Goal: Information Seeking & Learning: Check status

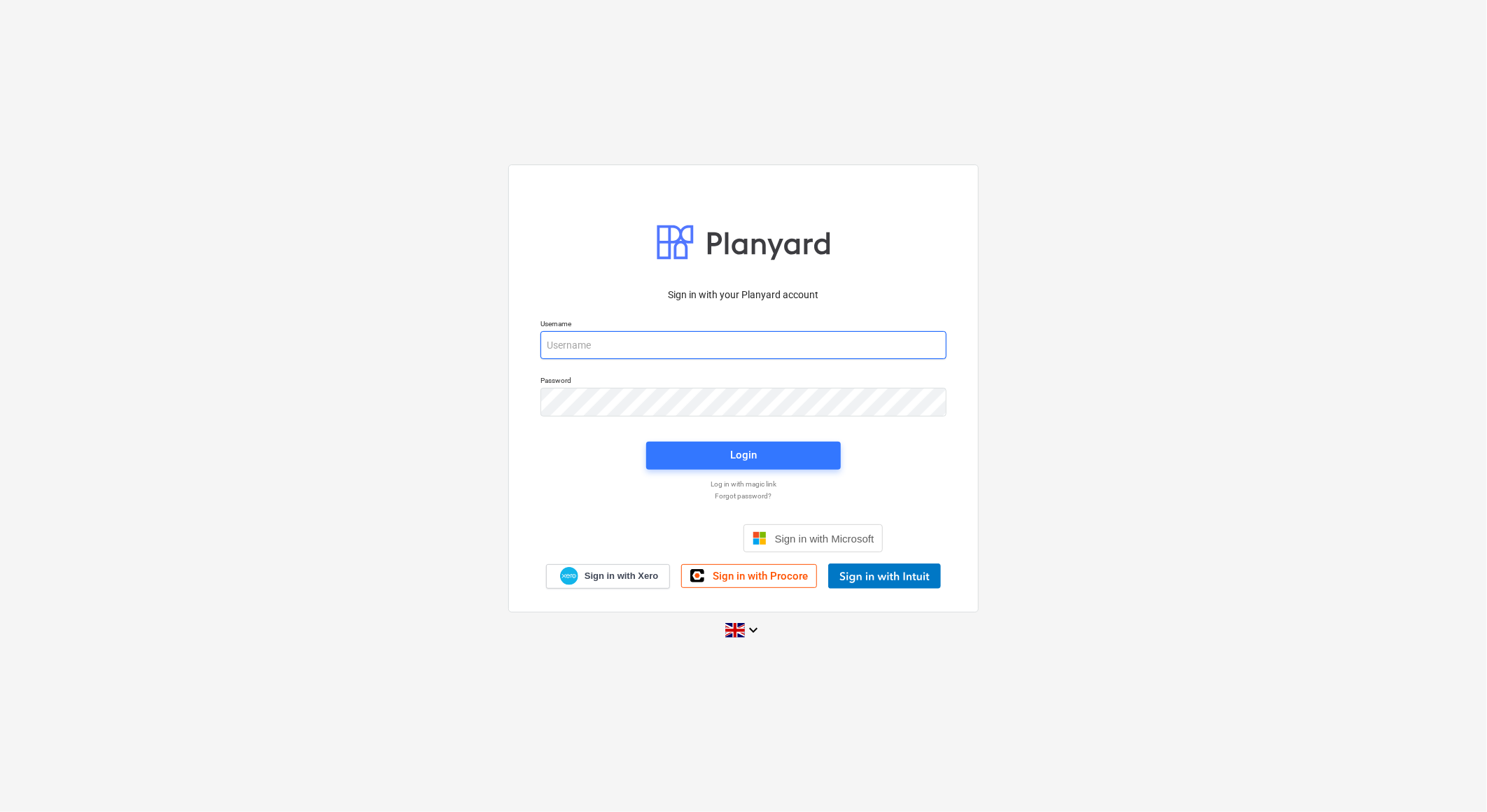
click at [665, 345] on input "email" at bounding box center [744, 345] width 406 height 28
type input "[EMAIL_ADDRESS][DOMAIN_NAME]"
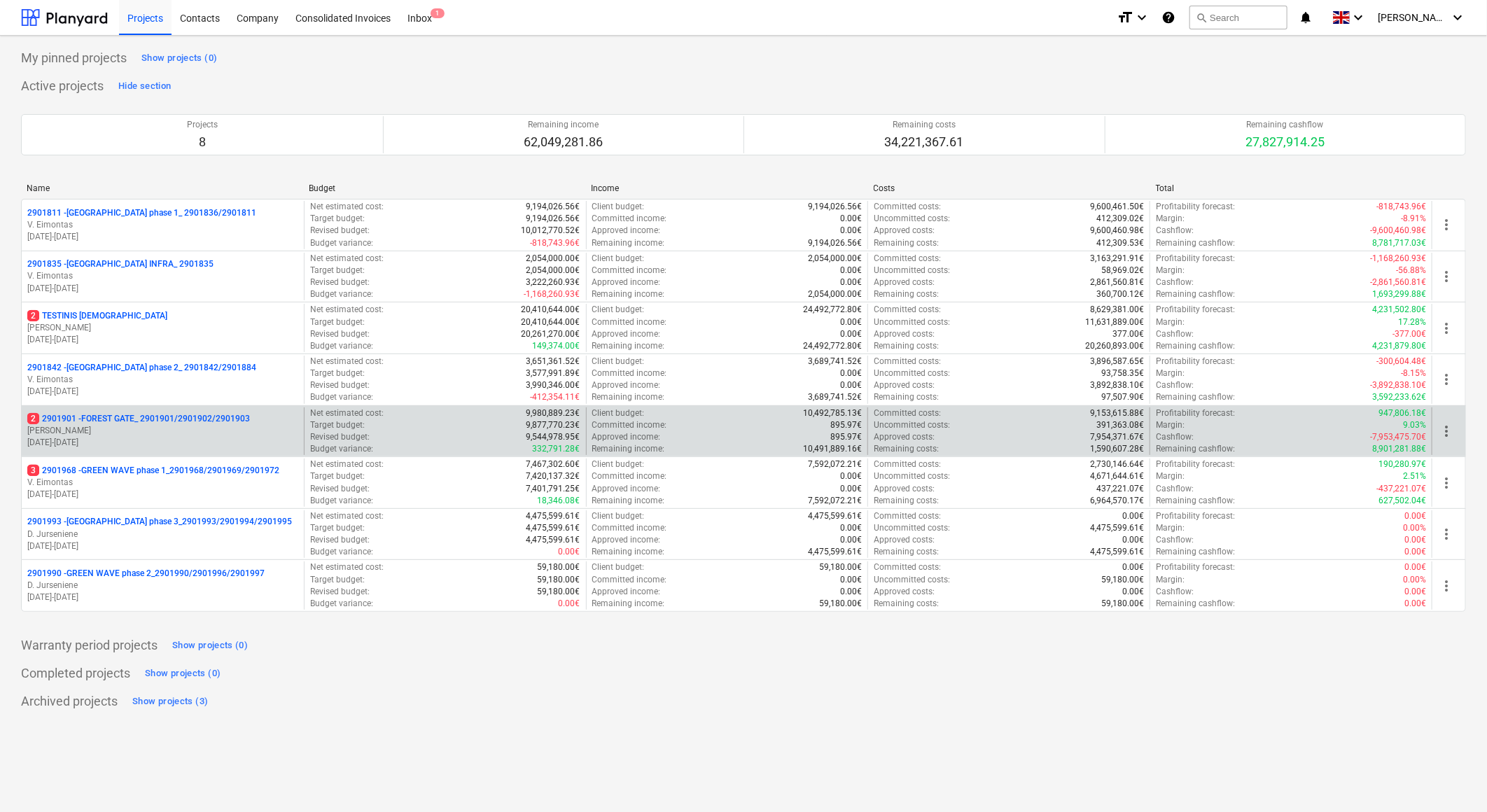
click at [139, 419] on p "2 2901901 - FOREST GATE_ 2901901/2901902/2901903" at bounding box center [139, 418] width 223 height 12
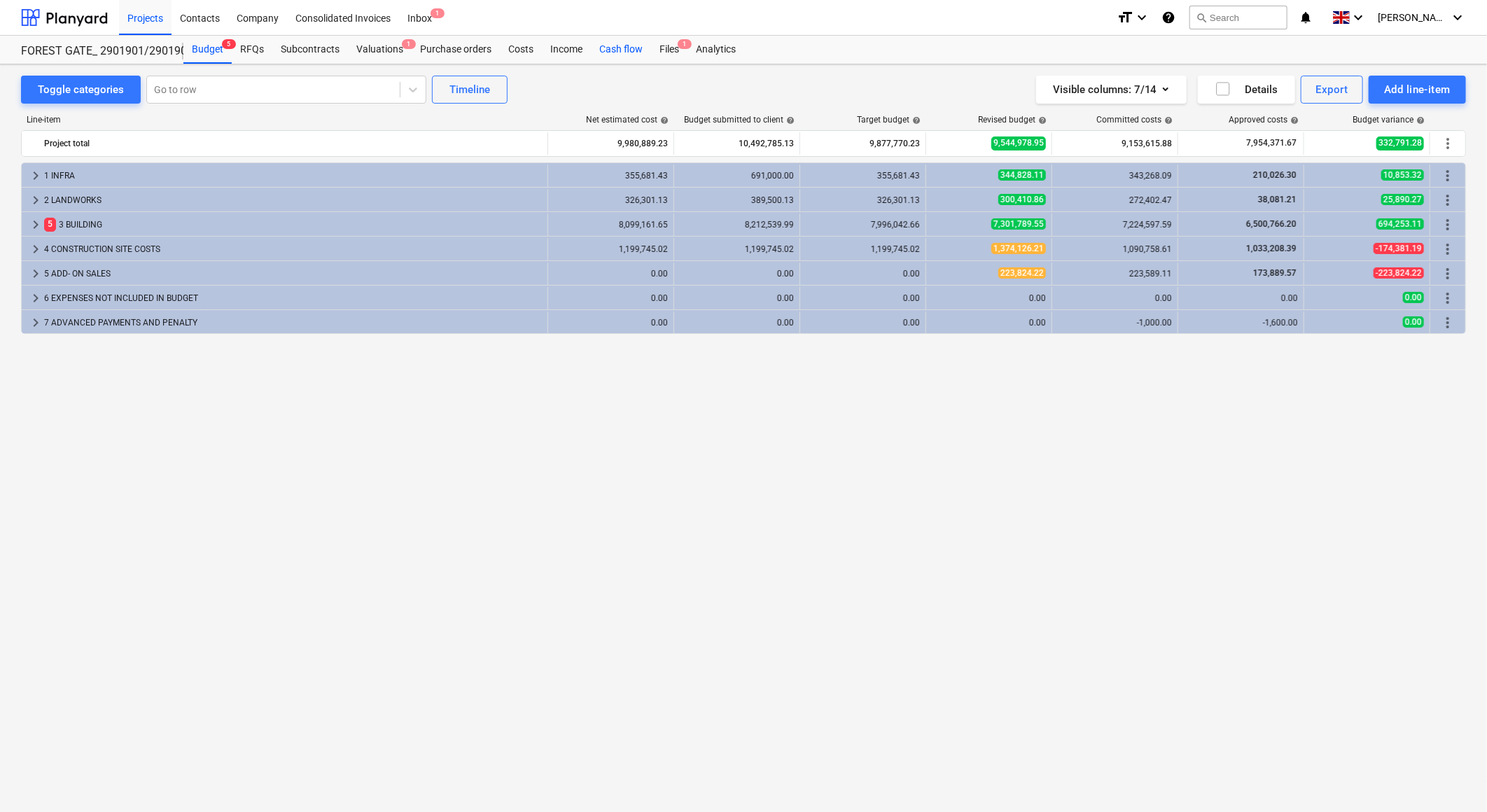
click at [621, 50] on div "Cash flow" at bounding box center [621, 50] width 60 height 28
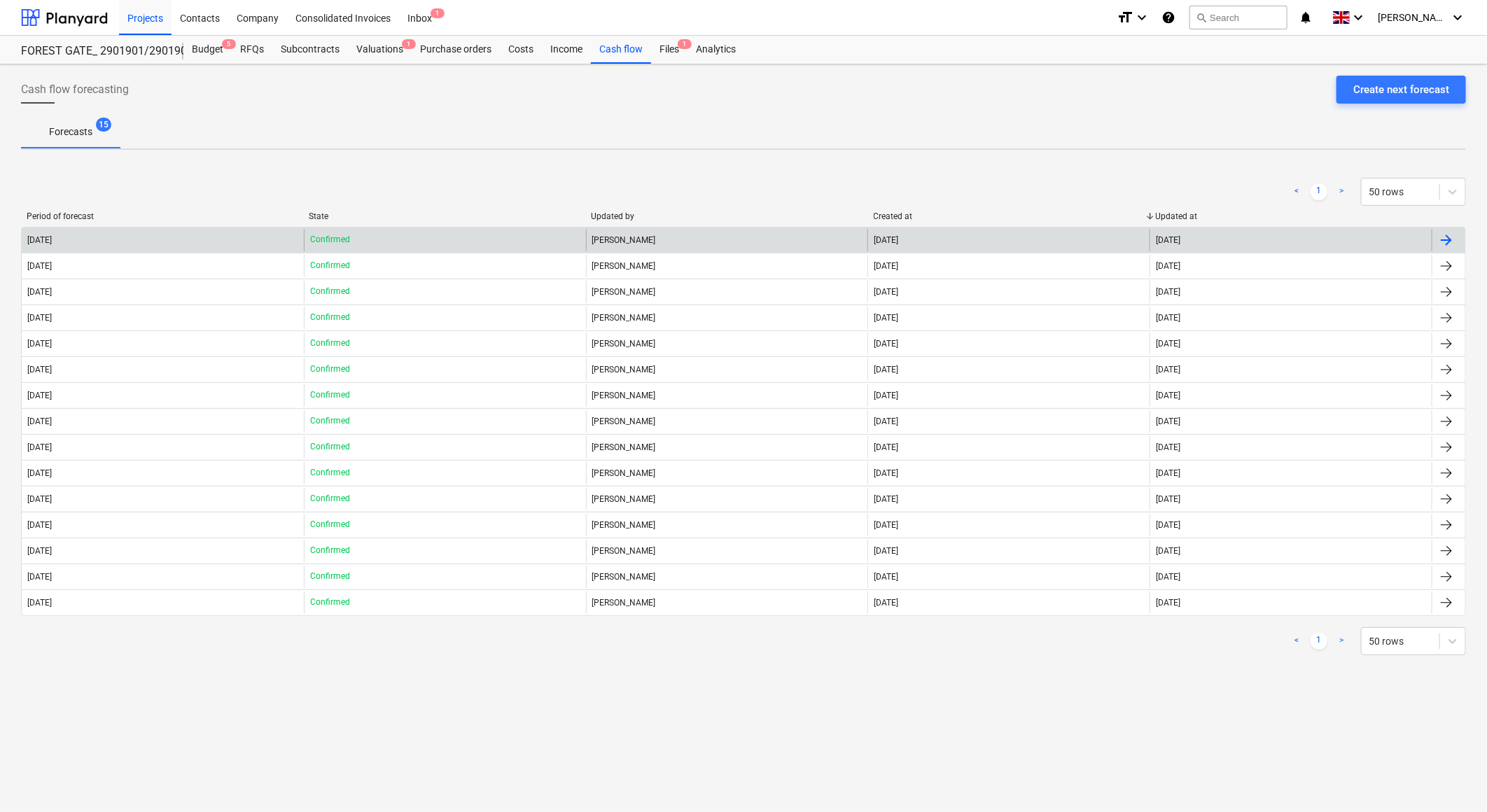
click at [240, 243] on div "[DATE]" at bounding box center [163, 240] width 282 height 22
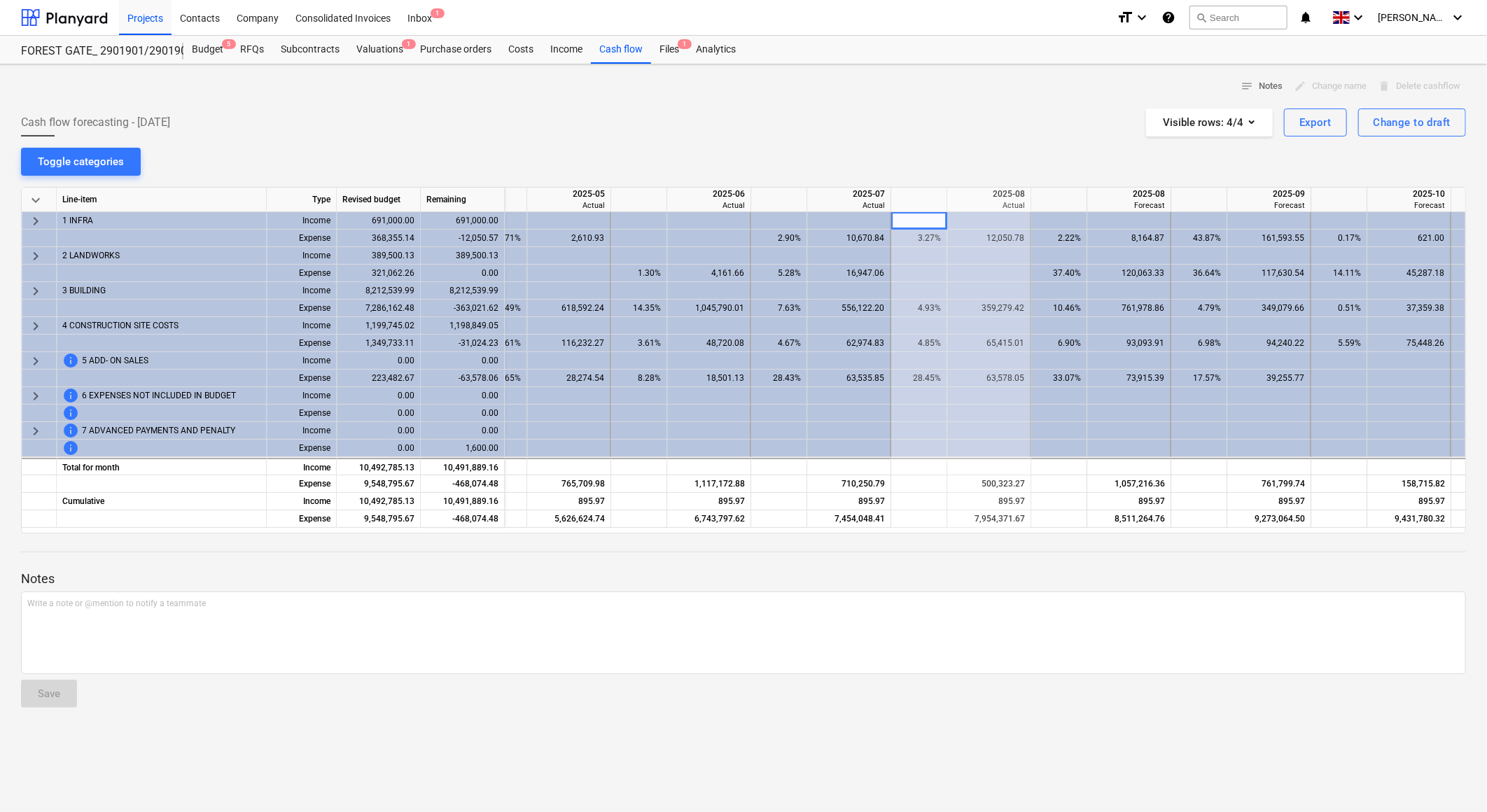
scroll to position [0, 2399]
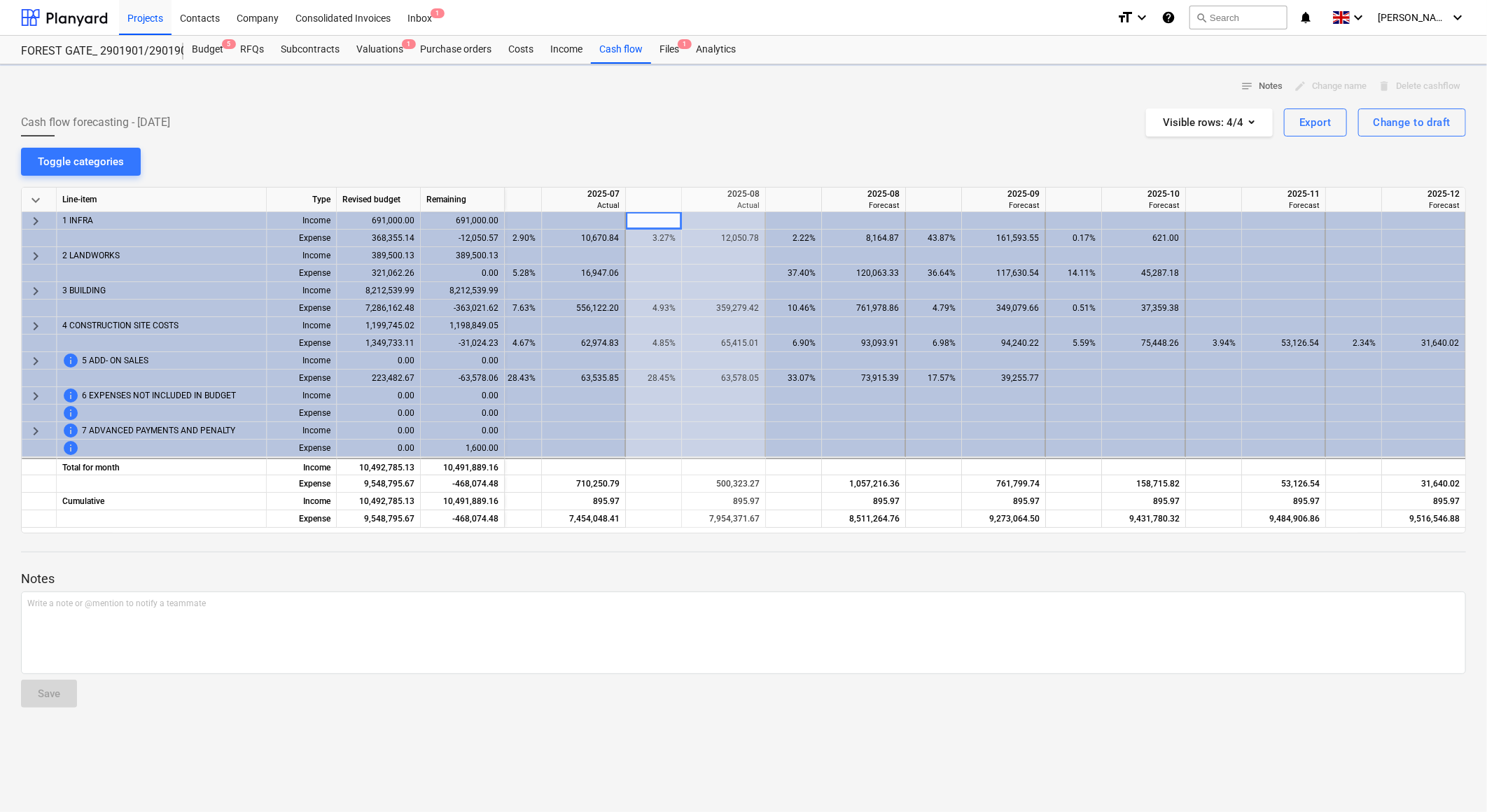
click at [838, 149] on div "notes Notes edit Change name delete Delete cashflow Cash flow forecasting - [DA…" at bounding box center [744, 438] width 1487 height 747
click at [881, 142] on div "notes Notes edit Change name delete Delete cashflow Cash flow forecasting - [DA…" at bounding box center [744, 438] width 1487 height 747
click at [877, 149] on div "notes Notes edit Change name delete Delete cashflow Cash flow forecasting - [DA…" at bounding box center [744, 438] width 1487 height 747
click at [858, 140] on div "notes Notes edit Change name delete Delete cashflow Cash flow forecasting - [DA…" at bounding box center [744, 438] width 1487 height 747
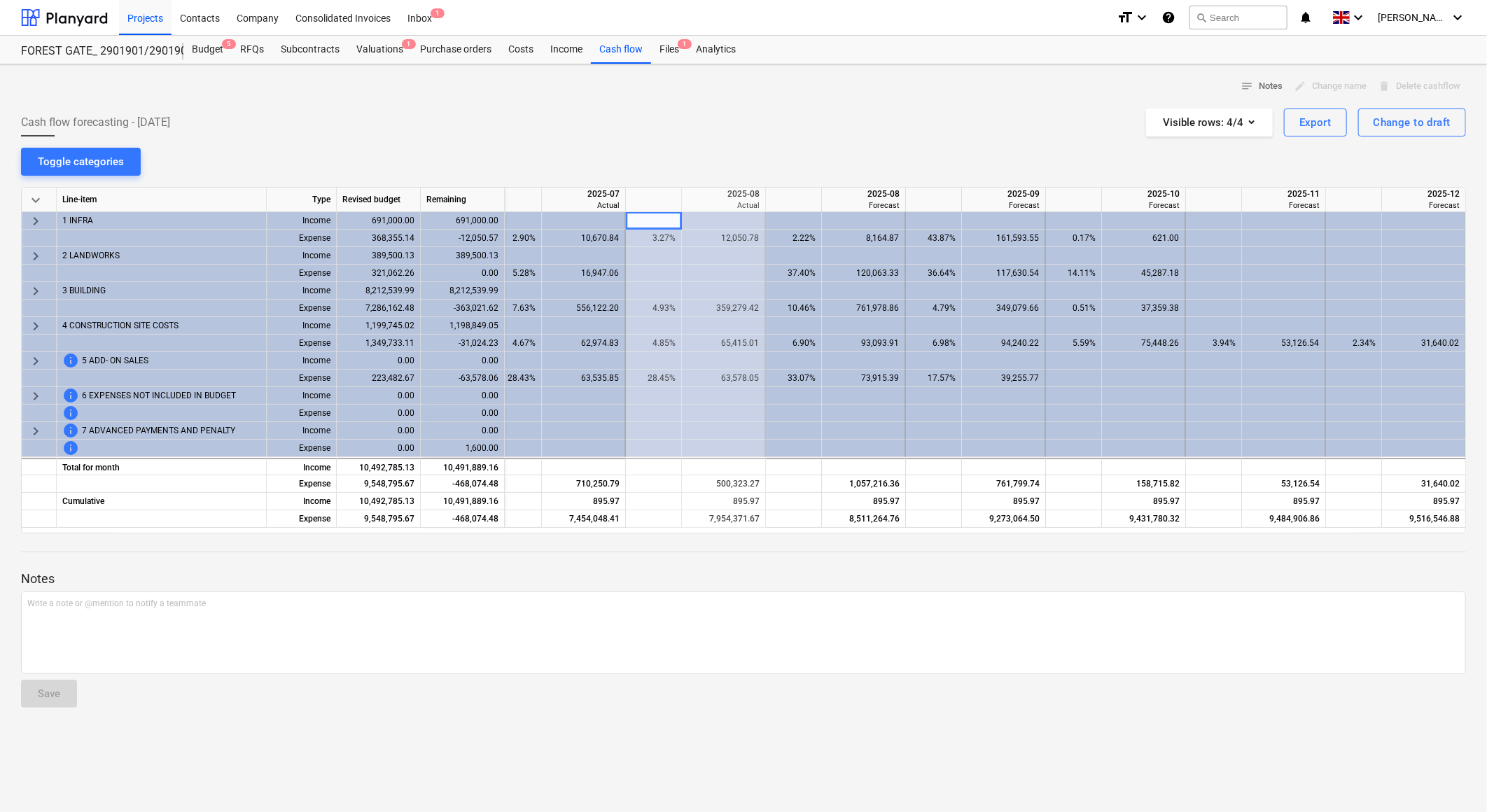
click at [857, 154] on div "notes Notes edit Change name delete Delete cashflow Cash flow forecasting - [DA…" at bounding box center [744, 438] width 1487 height 747
click at [868, 131] on div "Cash flow forecasting - [DATE] Visible rows : 4/4 Export Change to draft" at bounding box center [744, 123] width 1445 height 28
click at [847, 141] on div "notes Notes edit Change name delete Delete cashflow Cash flow forecasting - [DA…" at bounding box center [744, 438] width 1487 height 747
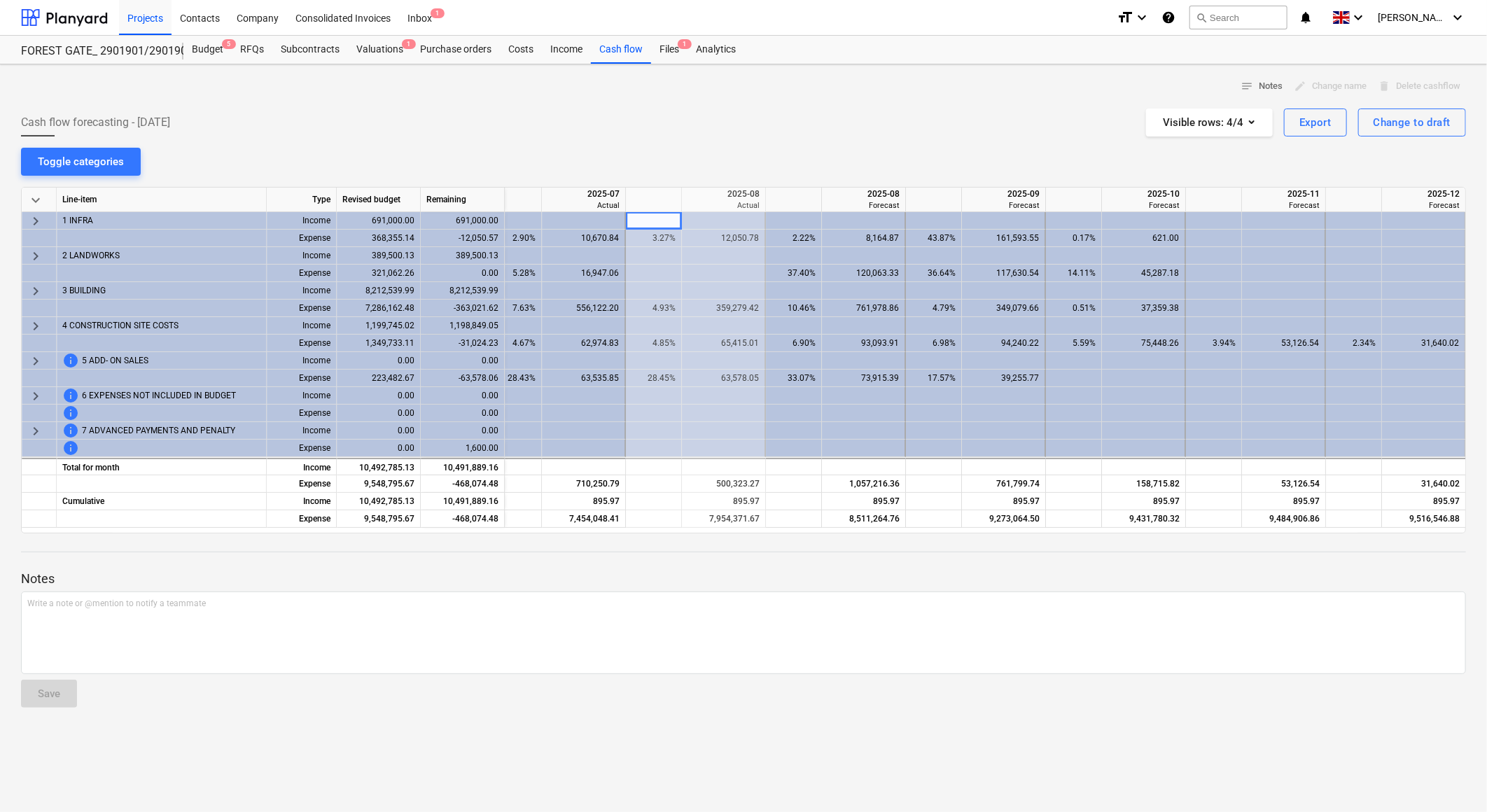
click at [717, 136] on div "notes Notes edit Change name delete Delete cashflow Cash flow forecasting - [DA…" at bounding box center [744, 438] width 1487 height 747
drag, startPoint x: 758, startPoint y: 150, endPoint x: 765, endPoint y: 165, distance: 16.6
click at [758, 150] on div "notes Notes edit Change name delete Delete cashflow Cash flow forecasting - [DA…" at bounding box center [744, 438] width 1487 height 747
click at [765, 165] on div "notes Notes edit Change name delete Delete cashflow Cash flow forecasting - [DA…" at bounding box center [744, 438] width 1487 height 747
click at [792, 153] on div "notes Notes edit Change name delete Delete cashflow Cash flow forecasting - [DA…" at bounding box center [744, 438] width 1487 height 747
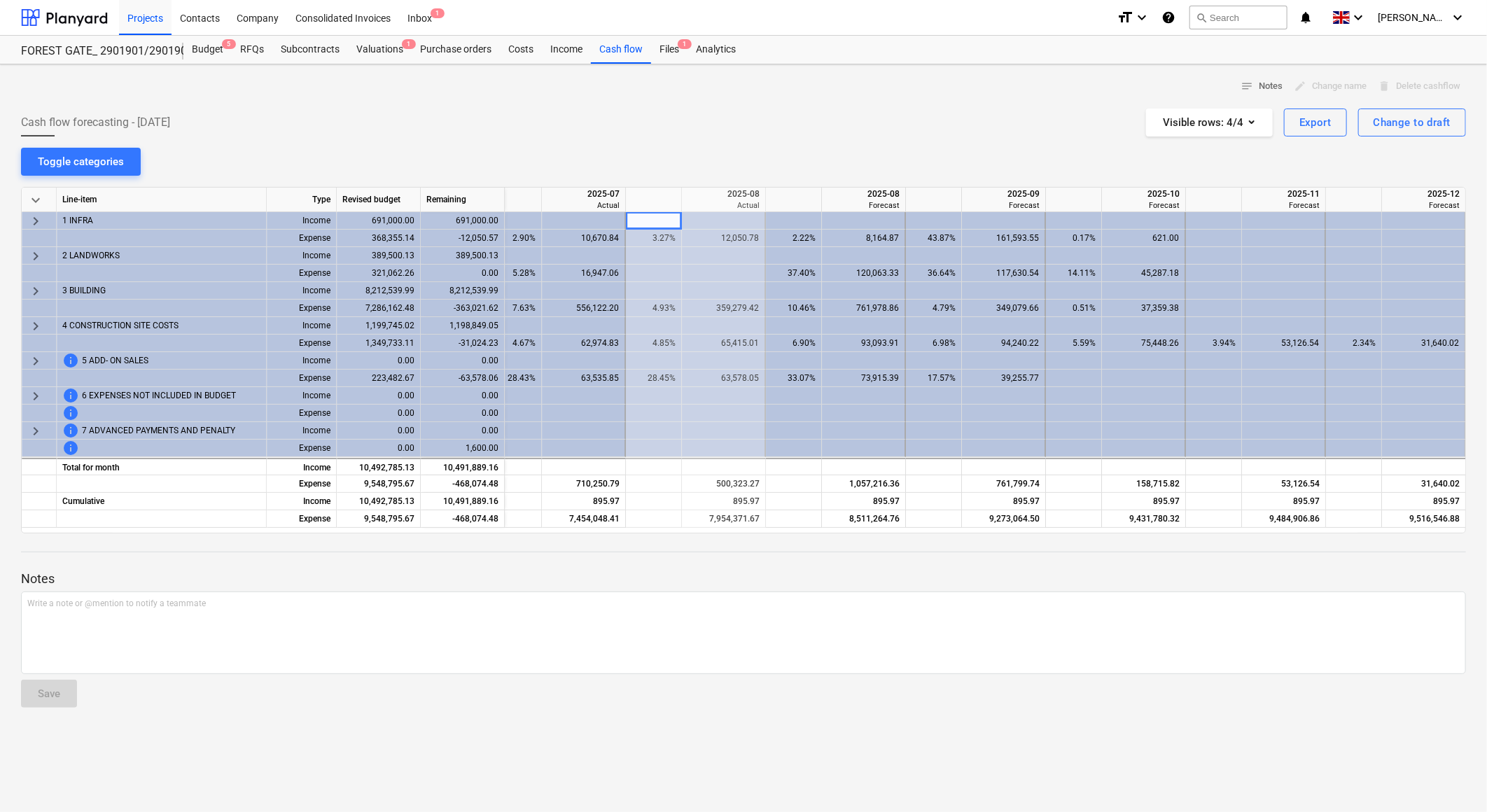
click at [761, 122] on div "Cash flow forecasting - [DATE] Visible rows : 4/4 Export Change to draft" at bounding box center [744, 123] width 1445 height 28
click at [761, 123] on div "Cash flow forecasting - [DATE] Visible rows : 4/4 Export Change to draft" at bounding box center [744, 123] width 1445 height 28
click at [764, 123] on div "Cash flow forecasting - [DATE] Visible rows : 4/4 Export Change to draft" at bounding box center [744, 123] width 1445 height 28
click at [764, 124] on div "Cash flow forecasting - [DATE] Visible rows : 4/4 Export Change to draft" at bounding box center [744, 123] width 1445 height 28
click at [765, 126] on div "Cash flow forecasting - [DATE] Visible rows : 4/4 Export Change to draft" at bounding box center [744, 123] width 1445 height 28
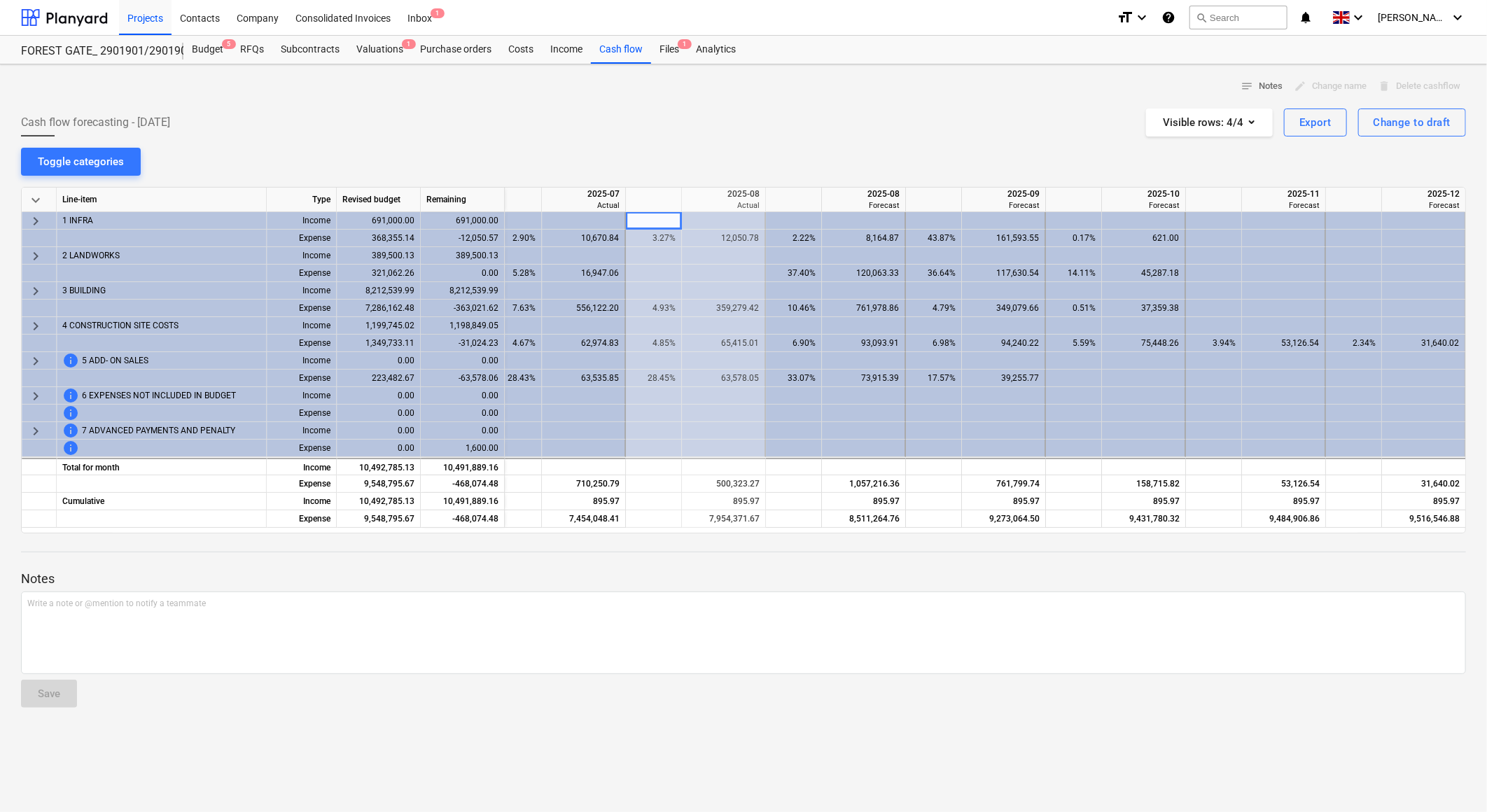
click at [765, 126] on div "Cash flow forecasting - [DATE] Visible rows : 4/4 Export Change to draft" at bounding box center [744, 123] width 1445 height 28
click at [766, 126] on div "Cash flow forecasting - [DATE] Visible rows : 4/4 Export Change to draft" at bounding box center [744, 123] width 1445 height 28
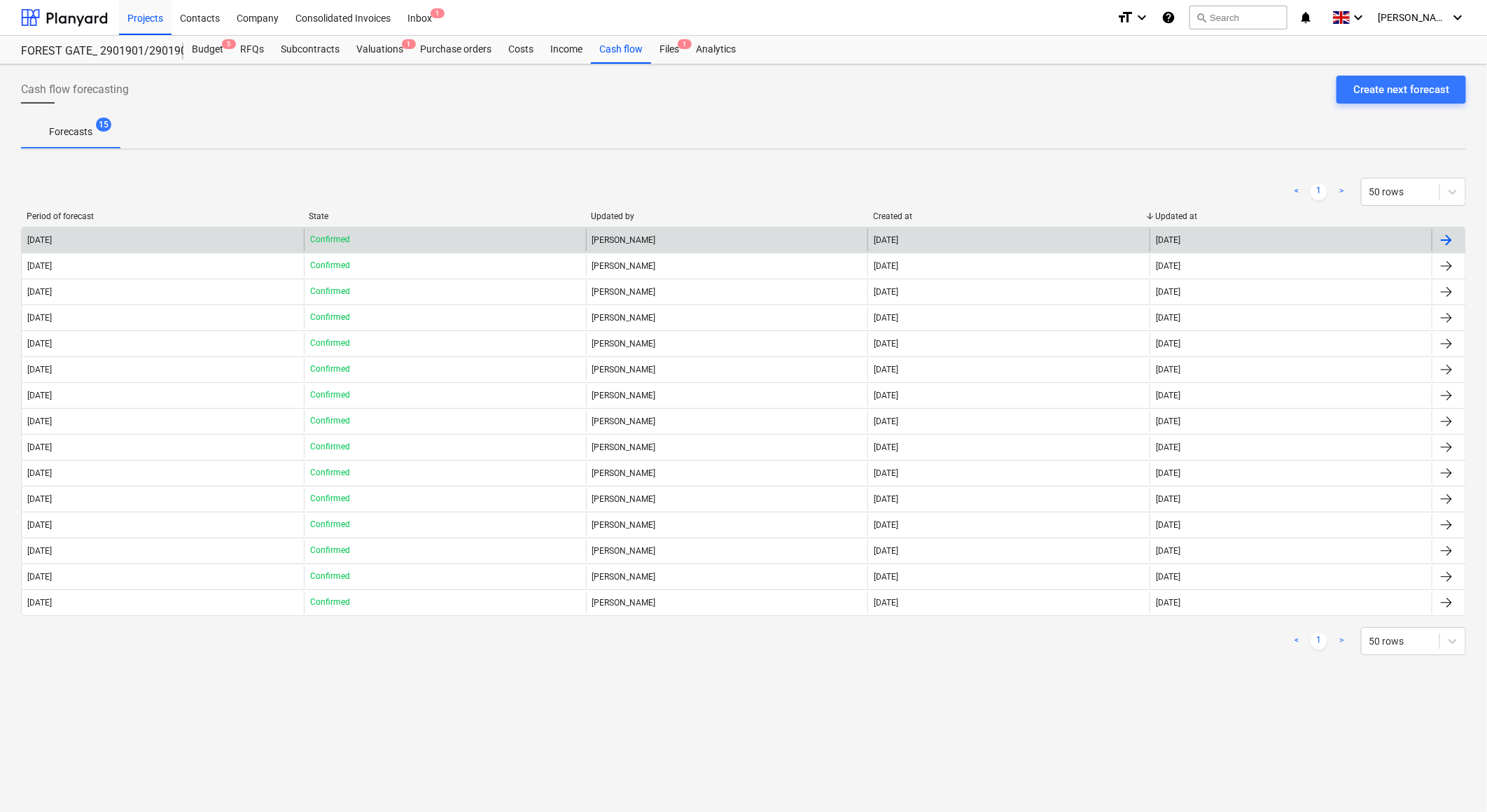
click at [211, 239] on div "[DATE]" at bounding box center [163, 240] width 282 height 22
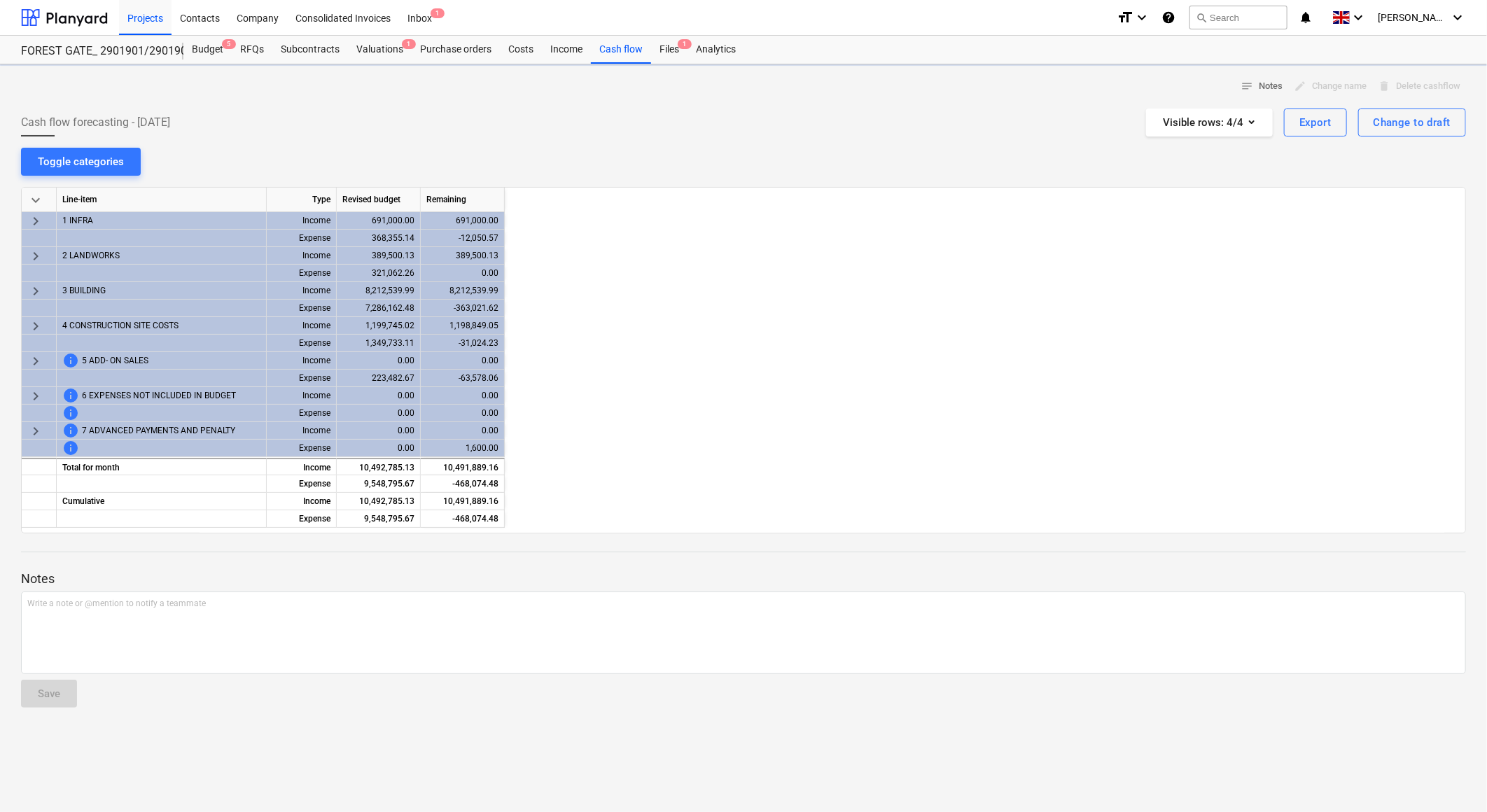
scroll to position [0, 2399]
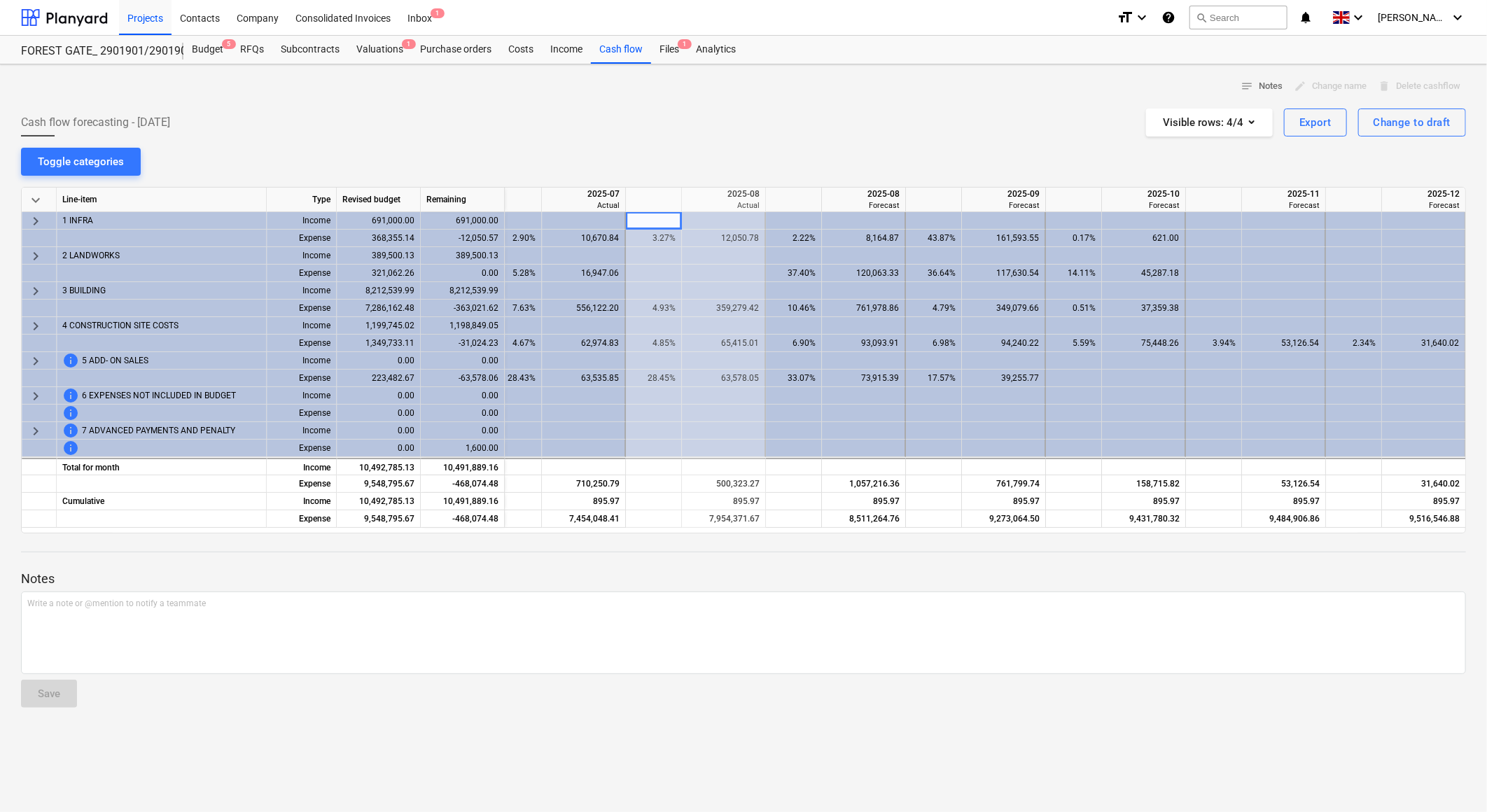
click at [880, 135] on div "Cash flow forecasting - [DATE] Visible rows : 4/4 Export Change to draft" at bounding box center [744, 123] width 1445 height 28
click at [847, 117] on div "Cash flow forecasting - [DATE] Visible rows : 4/4 Export Change to draft" at bounding box center [744, 123] width 1445 height 28
click at [822, 153] on div "notes Notes edit Change name delete Delete cashflow Cash flow forecasting - [DA…" at bounding box center [744, 438] width 1487 height 747
click at [823, 110] on div "Cash flow forecasting - [DATE] Visible rows : 4/4 Export Change to draft" at bounding box center [744, 123] width 1445 height 28
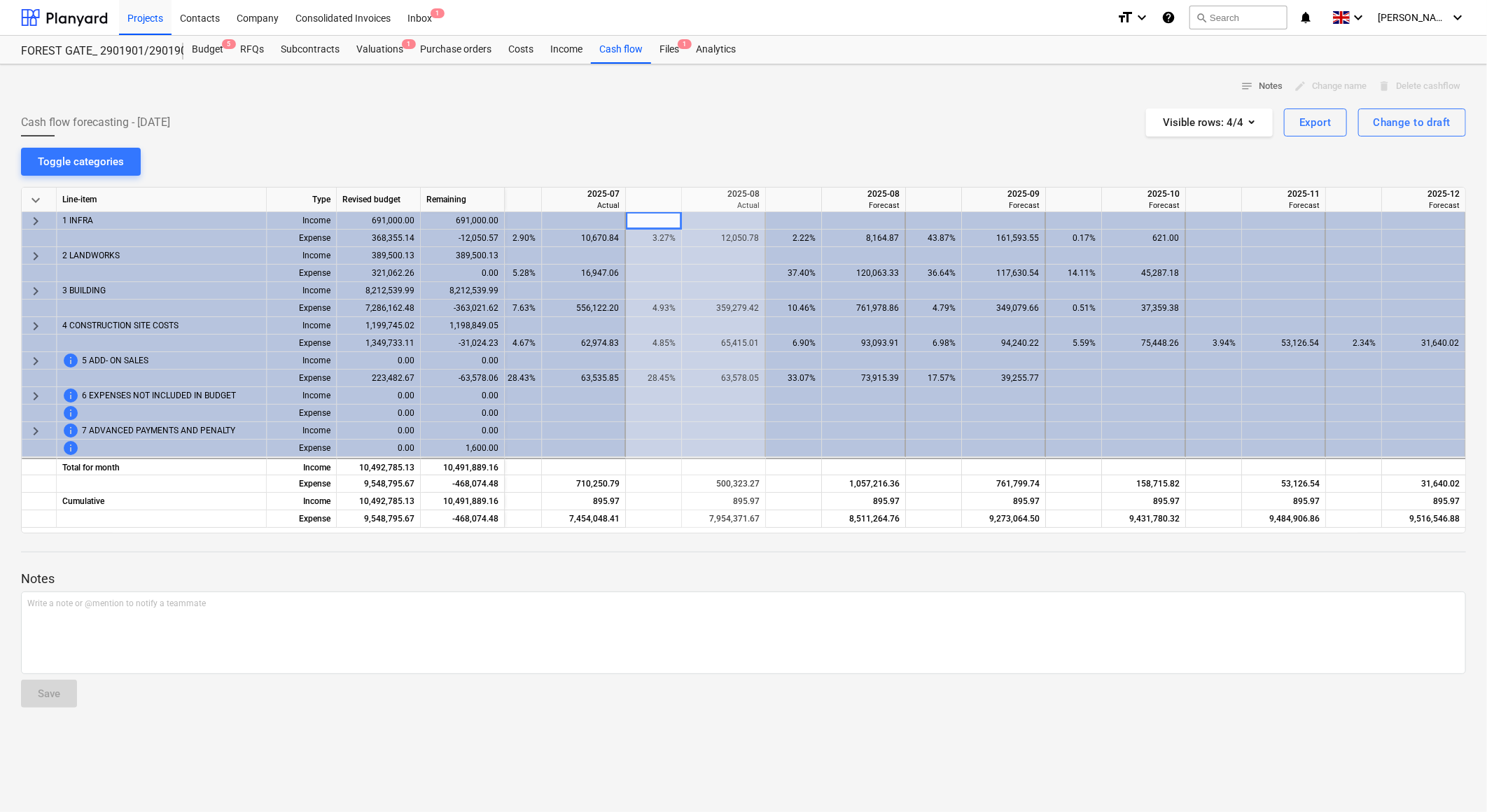
click at [821, 117] on div "Cash flow forecasting - [DATE] Visible rows : 4/4 Export Change to draft" at bounding box center [744, 123] width 1445 height 28
drag, startPoint x: 781, startPoint y: 85, endPoint x: 741, endPoint y: 277, distance: 196.1
click at [781, 85] on div "notes Notes edit Change name delete Delete cashflow" at bounding box center [744, 87] width 1445 height 22
click at [732, 479] on div "500,323.27" at bounding box center [724, 484] width 72 height 17
click at [749, 135] on div "Cash flow forecasting - [DATE] Visible rows : 4/4 Export Change to draft" at bounding box center [744, 123] width 1445 height 28
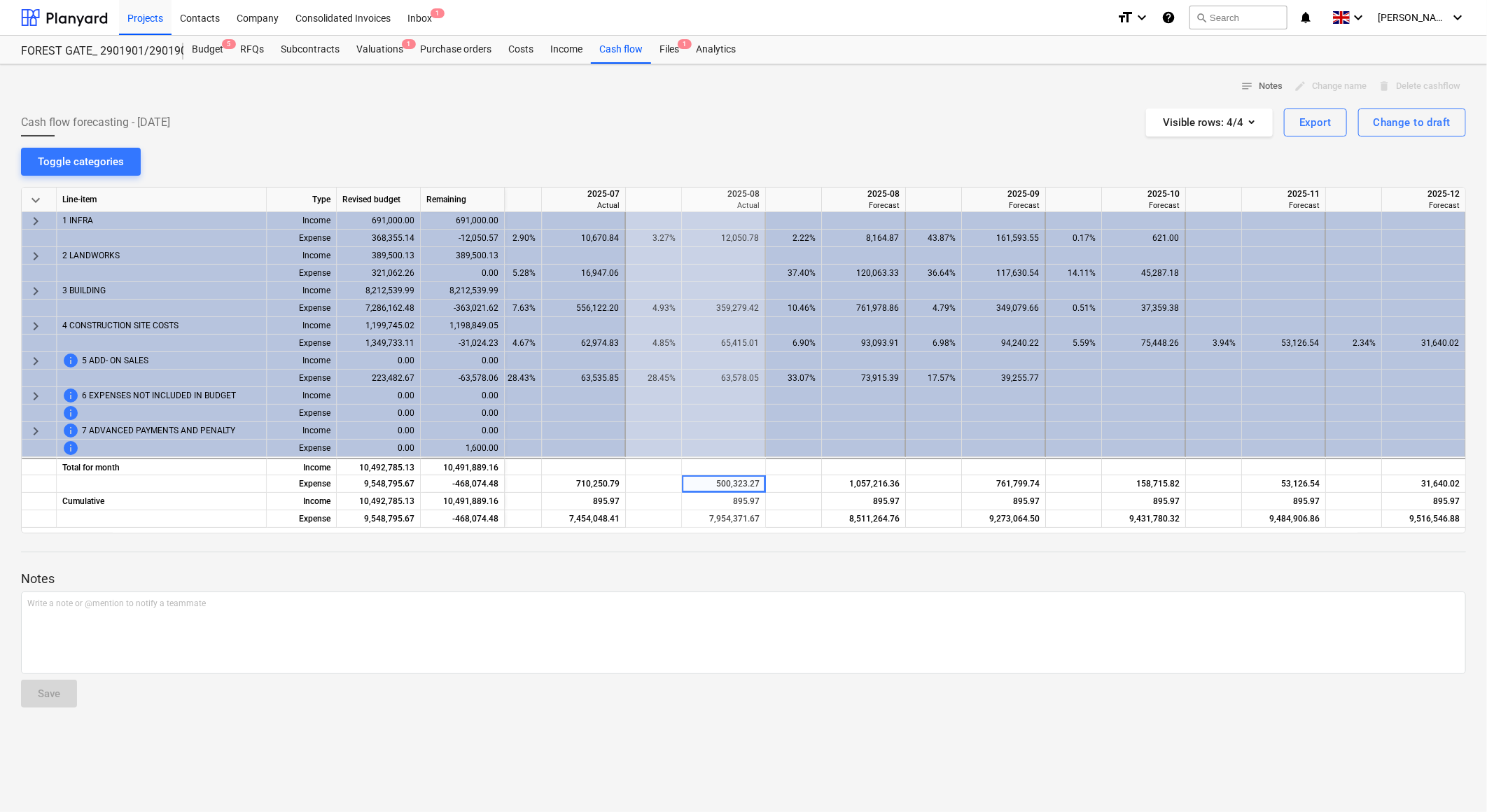
click at [736, 106] on div at bounding box center [744, 103] width 1445 height 11
click at [766, 117] on div "Cash flow forecasting - [DATE] Visible rows : 4/4 Export Change to draft" at bounding box center [744, 123] width 1445 height 28
click at [718, 144] on div "notes Notes edit Change name delete Delete cashflow Cash flow forecasting - [DA…" at bounding box center [744, 438] width 1487 height 747
click at [876, 200] on div "Forecast" at bounding box center [864, 205] width 72 height 10
click at [862, 166] on div "notes Notes edit Change name delete Delete cashflow Cash flow forecasting - [DA…" at bounding box center [744, 438] width 1487 height 747
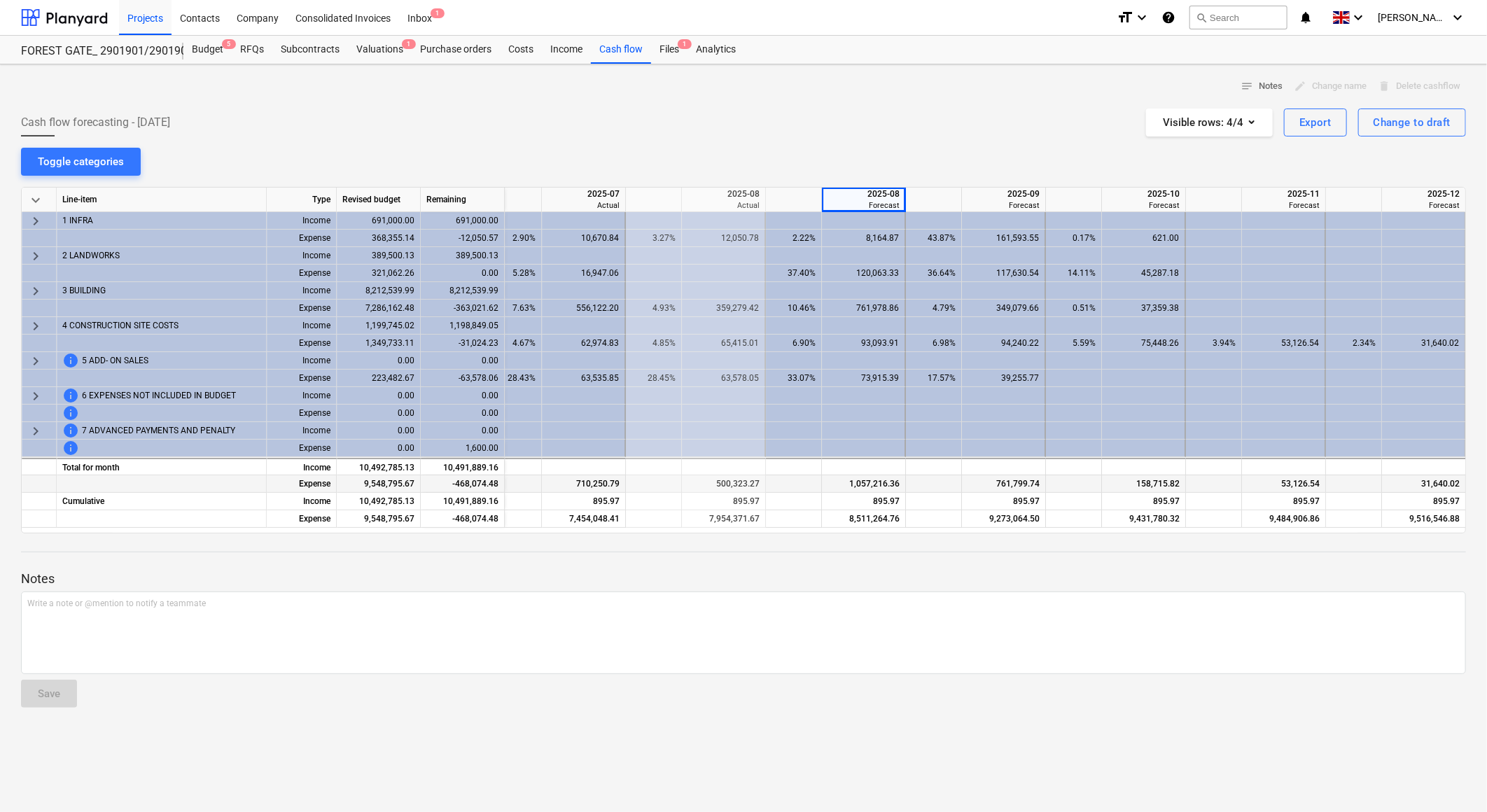
click at [866, 476] on div "1,057,216.36" at bounding box center [864, 484] width 72 height 17
click at [709, 202] on div "Actual" at bounding box center [724, 205] width 72 height 10
click at [747, 148] on div "notes Notes edit Change name delete Delete cashflow Cash flow forecasting - [DA…" at bounding box center [744, 438] width 1487 height 747
click at [780, 140] on div "notes Notes edit Change name delete Delete cashflow Cash flow forecasting - [DA…" at bounding box center [744, 438] width 1487 height 747
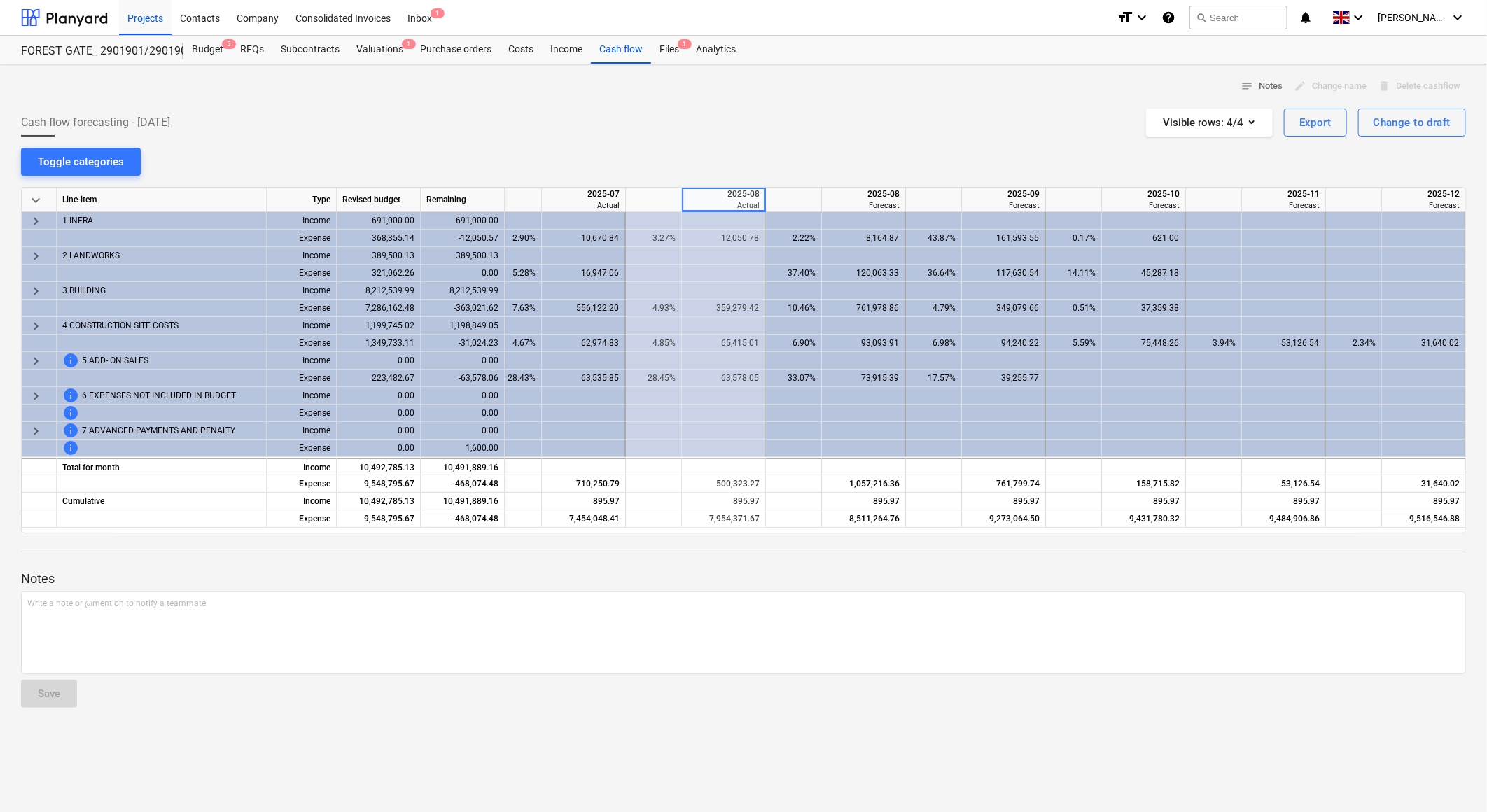
click at [780, 140] on div "notes Notes edit Change name delete Delete cashflow Cash flow forecasting - [DA…" at bounding box center [744, 438] width 1487 height 747
click at [602, 109] on div "Cash flow forecasting - [DATE] Visible rows : 4/4 Export Change to draft" at bounding box center [744, 123] width 1445 height 28
click at [834, 145] on div "notes Notes edit Change name delete Delete cashflow Cash flow forecasting - [DA…" at bounding box center [744, 438] width 1487 height 747
click at [792, 144] on div "notes Notes edit Change name delete Delete cashflow Cash flow forecasting - [DA…" at bounding box center [744, 438] width 1487 height 747
click at [822, 144] on div "notes Notes edit Change name delete Delete cashflow Cash flow forecasting - [DA…" at bounding box center [744, 438] width 1487 height 747
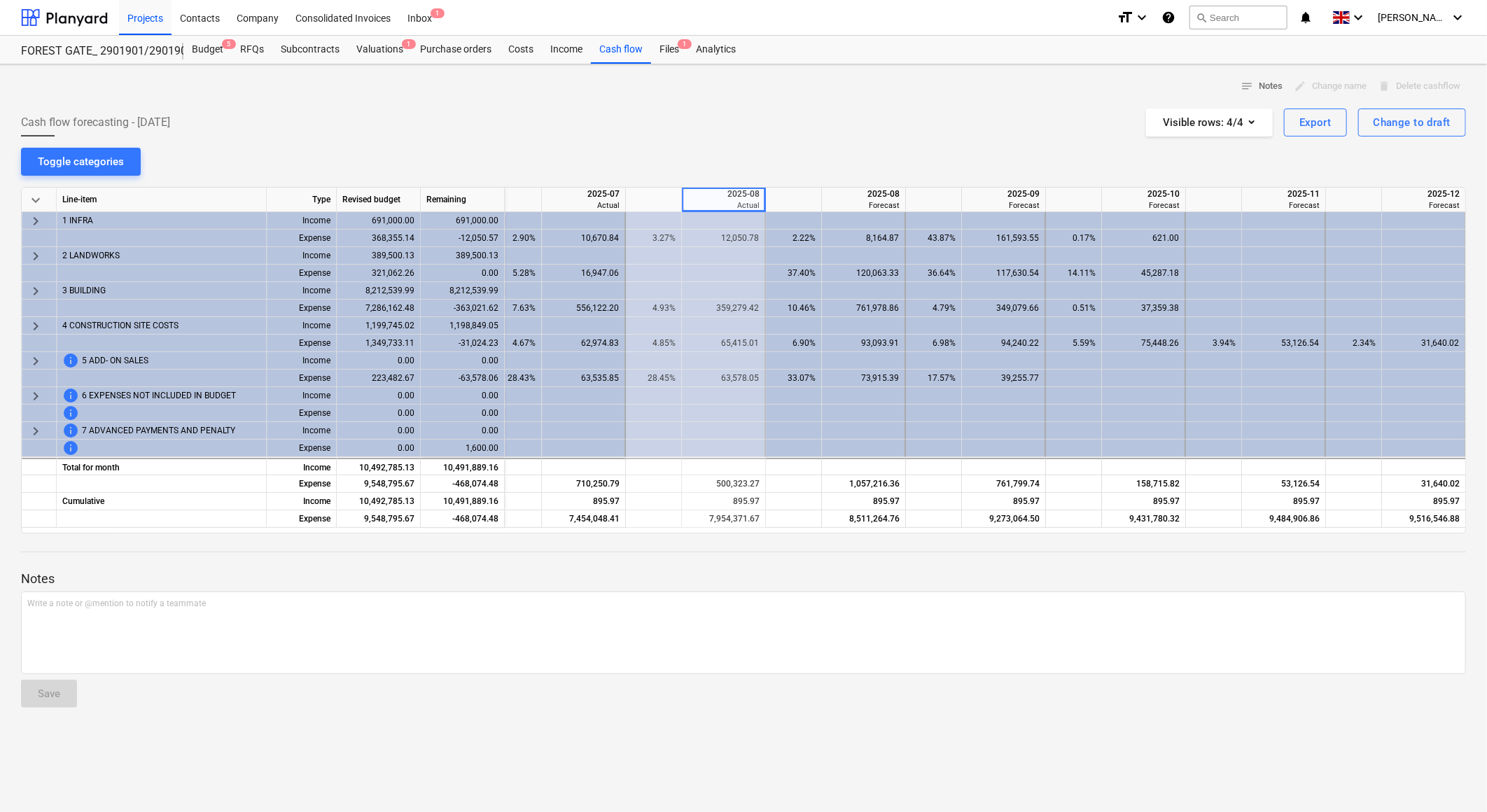
click at [821, 168] on div "notes Notes edit Change name delete Delete cashflow Cash flow forecasting - [DA…" at bounding box center [744, 438] width 1487 height 747
click at [821, 169] on div "notes Notes edit Change name delete Delete cashflow Cash flow forecasting - [DA…" at bounding box center [744, 438] width 1487 height 747
click at [821, 170] on div "notes Notes edit Change name delete Delete cashflow Cash flow forecasting - [DA…" at bounding box center [744, 438] width 1487 height 747
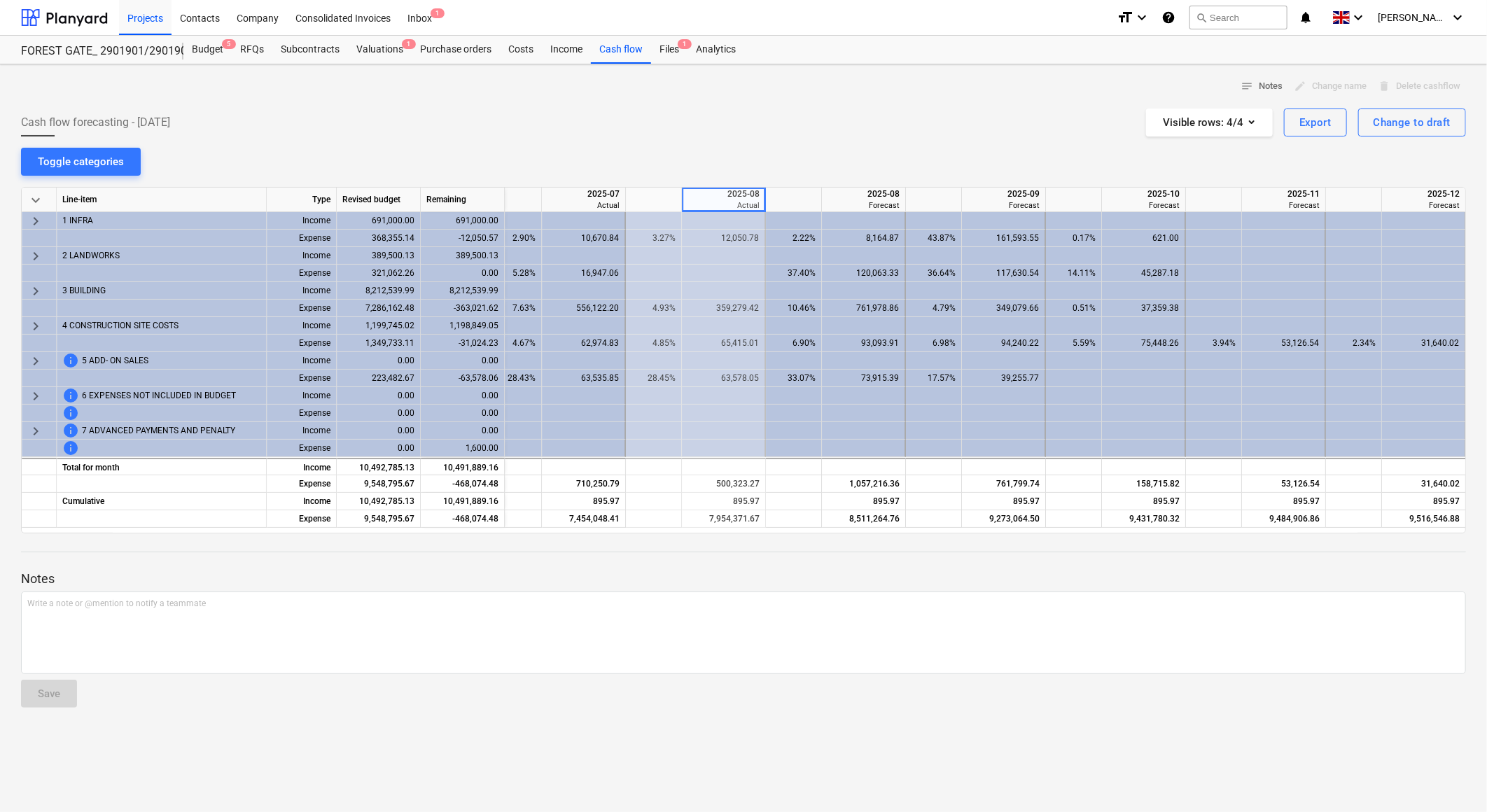
click at [1034, 69] on div "notes Notes edit Change name delete Delete cashflow Cash flow forecasting - [DA…" at bounding box center [744, 438] width 1487 height 747
click at [950, 66] on div "notes Notes edit Change name delete Delete cashflow Cash flow forecasting - [DA…" at bounding box center [744, 438] width 1487 height 747
click at [821, 119] on div "Cash flow forecasting - [DATE] Visible rows : 4/4 Export Change to draft" at bounding box center [744, 123] width 1445 height 28
drag, startPoint x: 760, startPoint y: 122, endPoint x: 763, endPoint y: 132, distance: 10.4
click at [760, 122] on div "Cash flow forecasting - [DATE] Visible rows : 4/4 Export Change to draft" at bounding box center [744, 123] width 1445 height 28
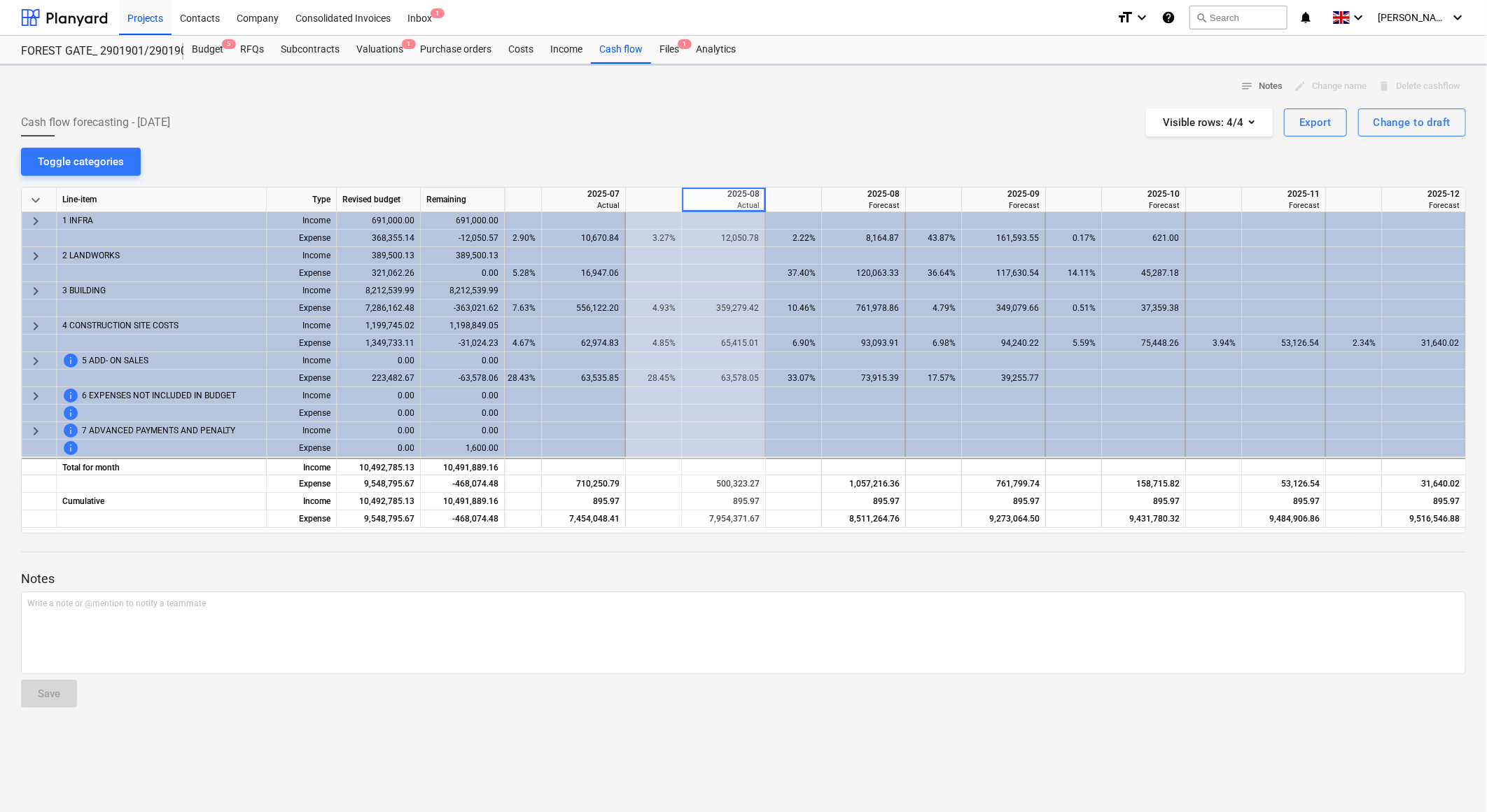
click at [765, 172] on div "notes Notes edit Change name delete Delete cashflow Cash flow forecasting - [DA…" at bounding box center [744, 438] width 1487 height 747
click at [766, 161] on div "notes Notes edit Change name delete Delete cashflow Cash flow forecasting - [DA…" at bounding box center [744, 438] width 1487 height 747
click at [736, 195] on div "2025-08" at bounding box center [724, 194] width 72 height 13
click at [780, 148] on div "notes Notes edit Change name delete Delete cashflow Cash flow forecasting - [DA…" at bounding box center [744, 438] width 1487 height 747
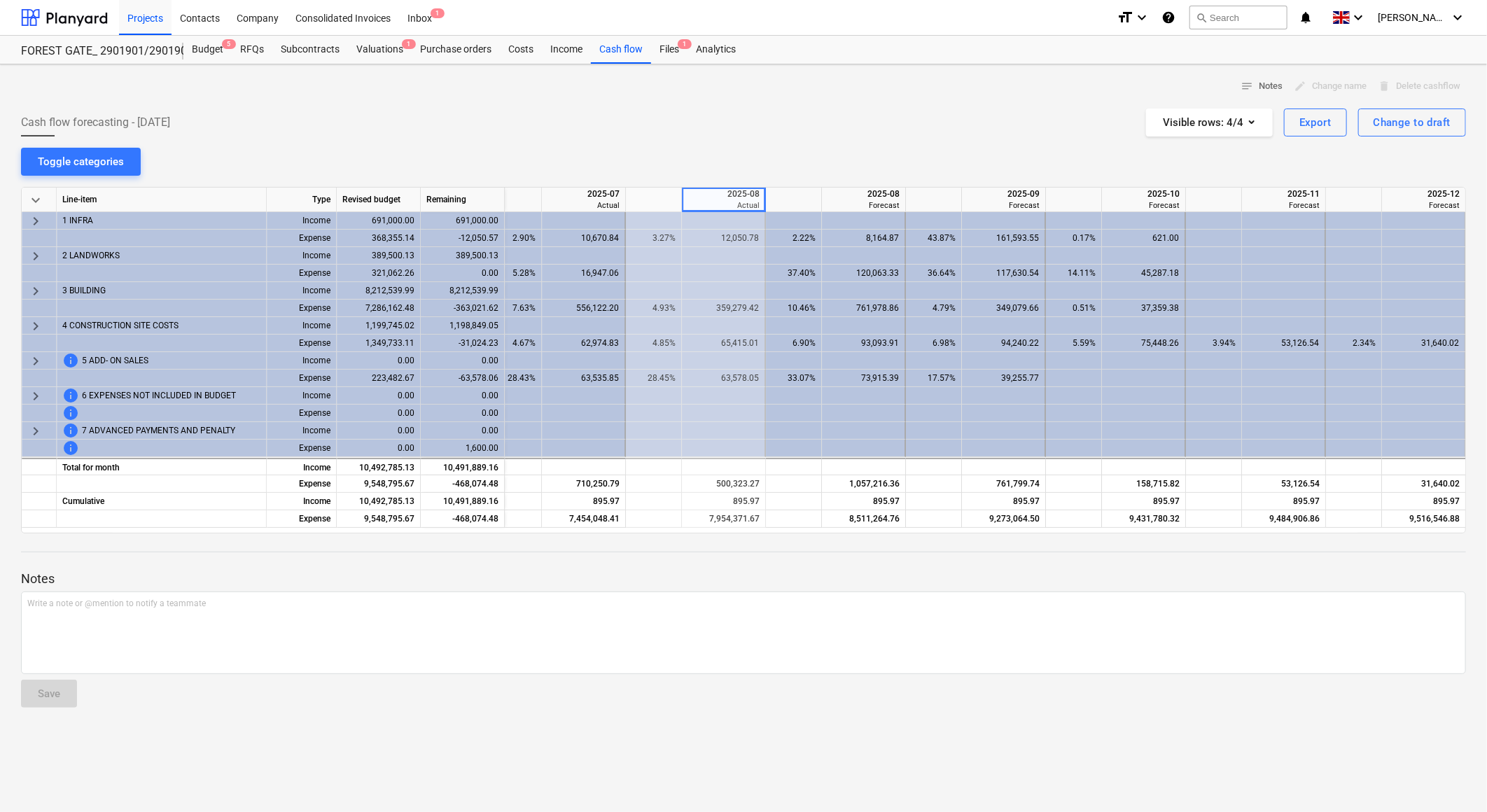
click at [858, 195] on div "2025-08" at bounding box center [864, 194] width 72 height 13
click at [868, 145] on div "notes Notes edit Change name delete Delete cashflow Cash flow forecasting - [DA…" at bounding box center [744, 438] width 1487 height 747
click at [810, 187] on div at bounding box center [794, 199] width 56 height 24
click at [824, 150] on div "notes Notes edit Change name delete Delete cashflow Cash flow forecasting - [DA…" at bounding box center [744, 438] width 1487 height 747
click at [848, 193] on div "2025-08" at bounding box center [864, 194] width 72 height 13
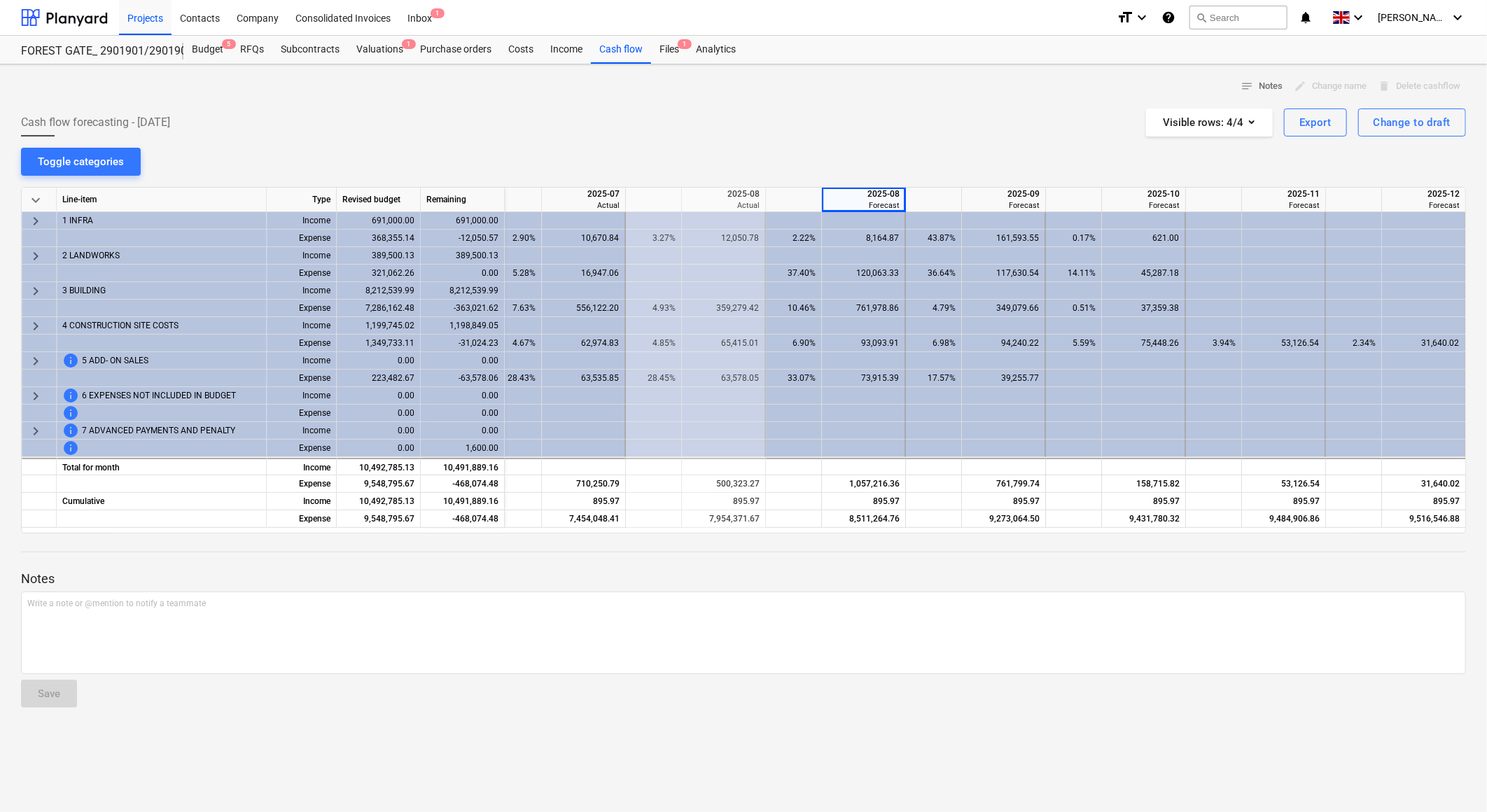
click at [836, 150] on div "notes Notes edit Change name delete Delete cashflow Cash flow forecasting - [DA…" at bounding box center [744, 438] width 1487 height 747
click at [816, 180] on div at bounding box center [744, 181] width 1445 height 11
click at [820, 172] on div "notes Notes edit Change name delete Delete cashflow Cash flow forecasting - [DA…" at bounding box center [744, 438] width 1487 height 747
click at [821, 172] on div "notes Notes edit Change name delete Delete cashflow Cash flow forecasting - [DA…" at bounding box center [744, 438] width 1487 height 747
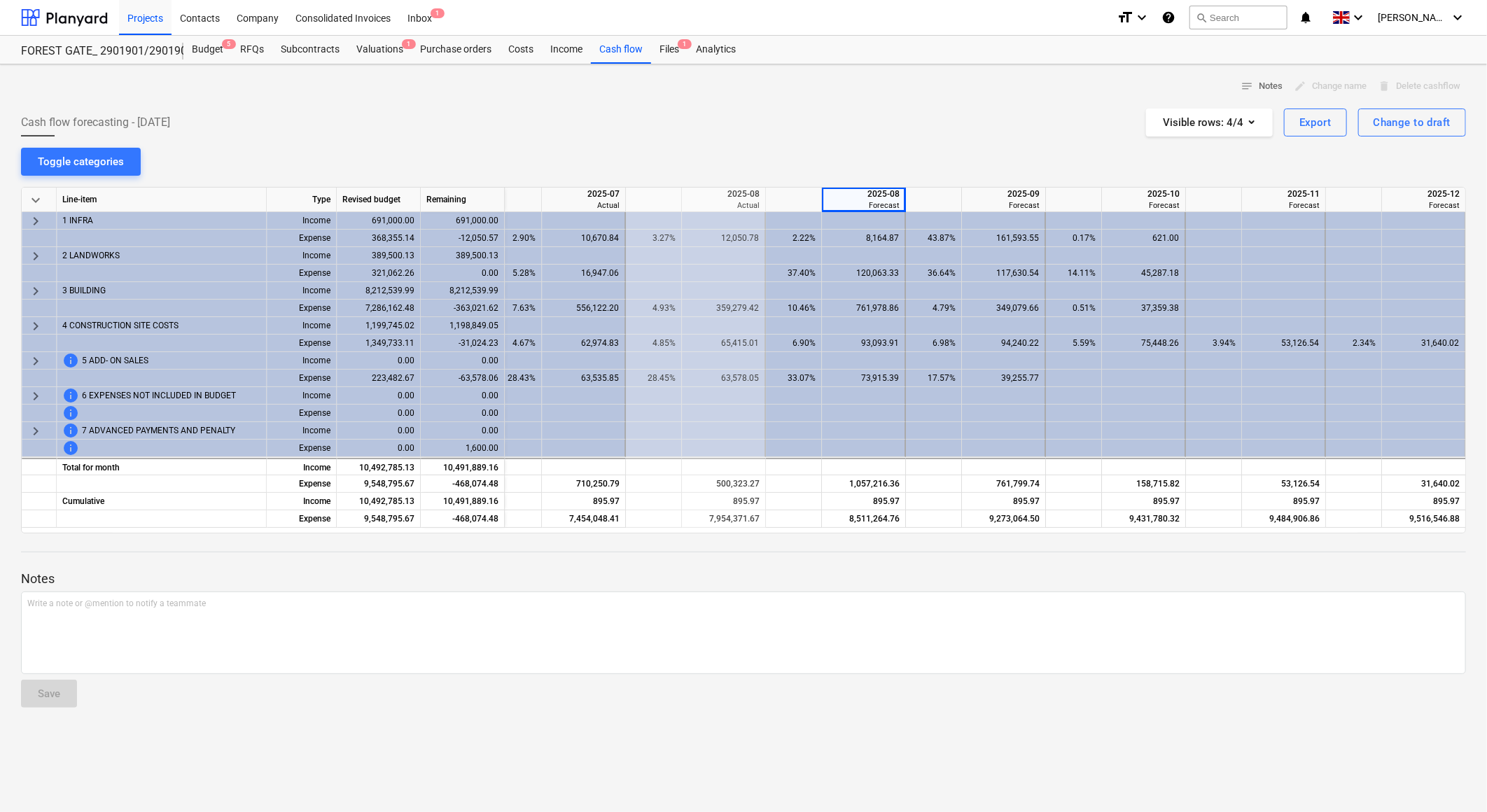
click at [812, 148] on div "notes Notes edit Change name delete Delete cashflow Cash flow forecasting - [DA…" at bounding box center [744, 438] width 1487 height 747
click at [815, 149] on div "notes Notes edit Change name delete Delete cashflow Cash flow forecasting - [DA…" at bounding box center [744, 438] width 1487 height 747
click at [814, 148] on div "notes Notes edit Change name delete Delete cashflow Cash flow forecasting - [DA…" at bounding box center [744, 438] width 1487 height 747
click at [944, 122] on div "Cash flow forecasting - [DATE] Visible rows : 4/4 Export Change to draft" at bounding box center [744, 123] width 1445 height 28
click at [870, 478] on div "1,057,216.36" at bounding box center [864, 484] width 72 height 17
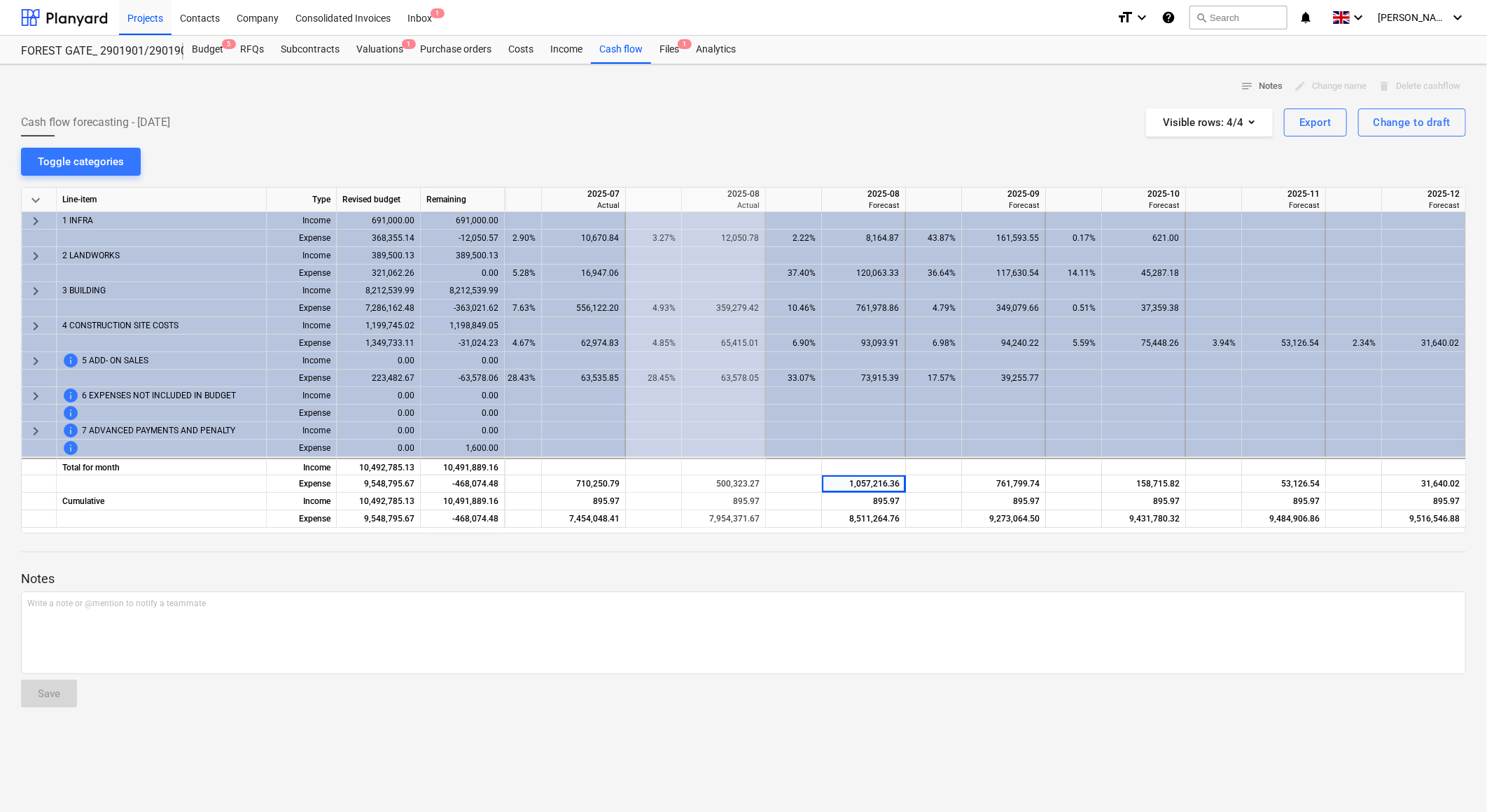
click at [882, 187] on div "keyboard_arrow_down Line-item Type Revised budget Remaining 2025-06 Actual 2025…" at bounding box center [744, 360] width 1445 height 347
drag, startPoint x: 882, startPoint y: 190, endPoint x: 884, endPoint y: 198, distance: 8.2
click at [884, 198] on div "2025-08" at bounding box center [864, 194] width 72 height 13
click at [736, 484] on div "500,323.27" at bounding box center [724, 484] width 72 height 17
click at [844, 123] on div "Cash flow forecasting - [DATE] Visible rows : 4/4 Export Change to draft" at bounding box center [744, 123] width 1445 height 28
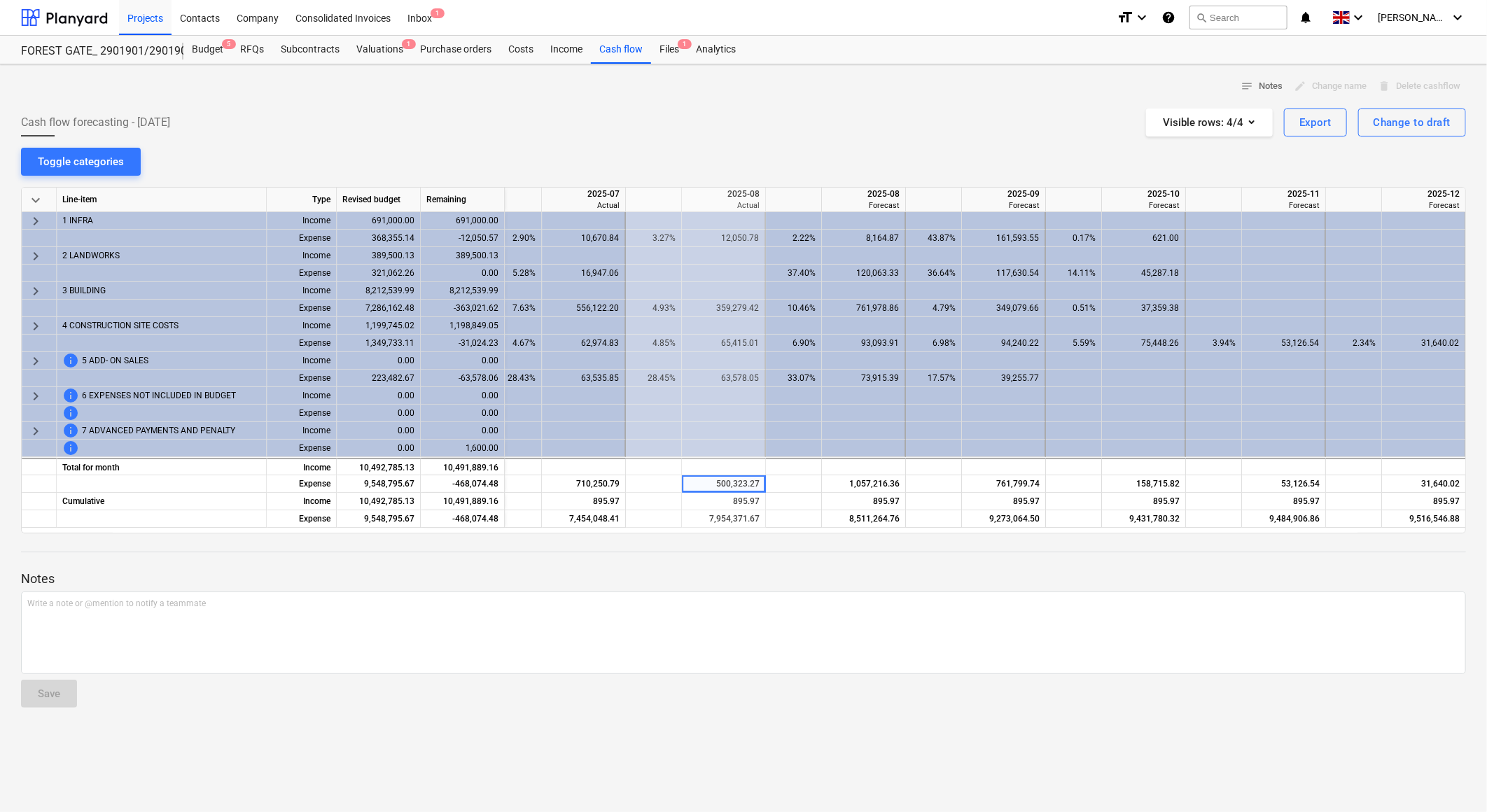
click at [839, 82] on div "notes Notes edit Change name delete Delete cashflow" at bounding box center [744, 87] width 1445 height 22
click at [638, 135] on div "Cash flow forecasting - [DATE] Visible rows : 4/4 Export Change to draft" at bounding box center [744, 123] width 1445 height 28
click at [714, 141] on div "notes Notes edit Change name delete Delete cashflow Cash flow forecasting - [DA…" at bounding box center [744, 438] width 1487 height 747
